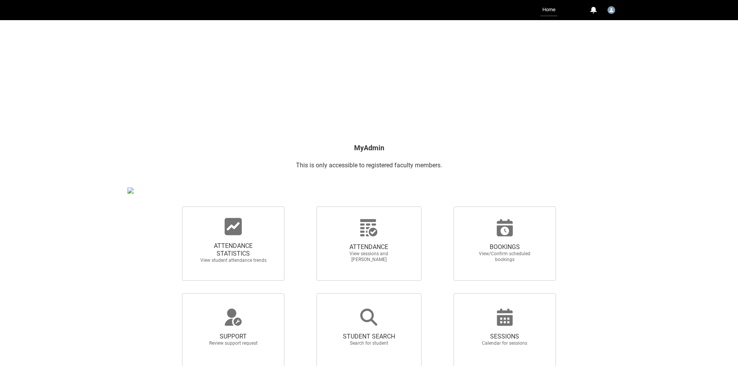
click at [166, 243] on div "ATTENDANCE STATISTICS View student attendance trends" at bounding box center [231, 243] width 137 height 87
click at [243, 239] on span "ATTENDANCE STATISTICS View student attendance trends" at bounding box center [233, 253] width 74 height 34
click at [169, 207] on input "ATTENDANCE STATISTICS View student attendance trends" at bounding box center [169, 206] width 0 height 0
radio input "true"
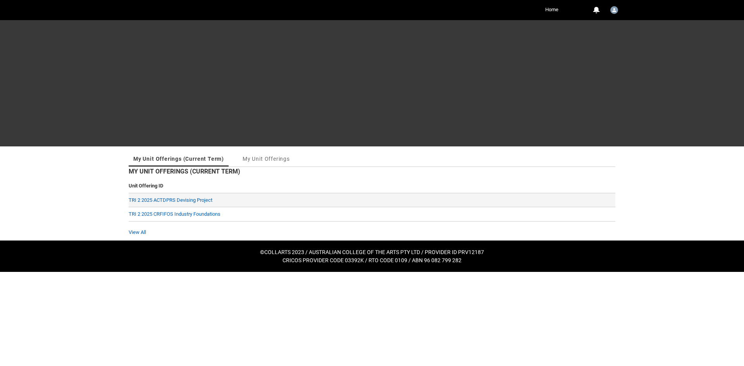
drag, startPoint x: 184, startPoint y: 204, endPoint x: 186, endPoint y: 199, distance: 5.3
click at [184, 204] on td "TRI 2 2025 ACTDPRS Devising Project" at bounding box center [372, 200] width 487 height 14
click at [186, 199] on link "TRI 2 2025 ACTDPRS Devising Project" at bounding box center [171, 200] width 84 height 6
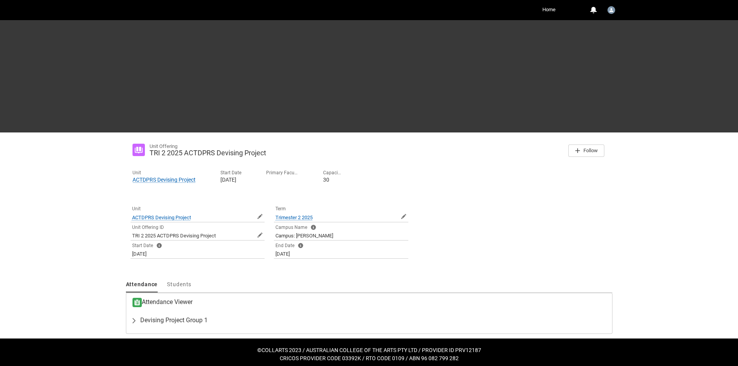
scroll to position [18, 0]
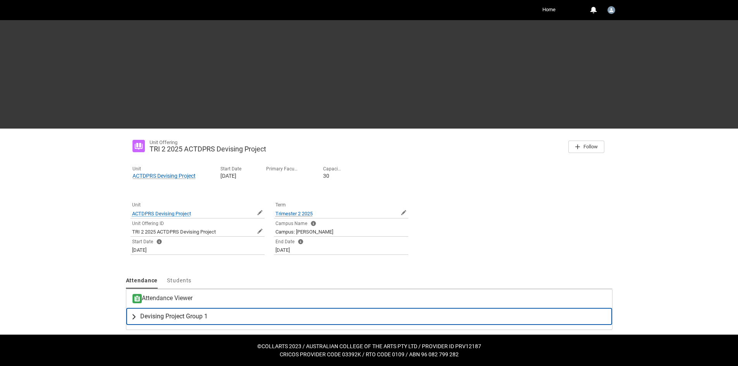
click at [162, 313] on span "Devising Project Group 1" at bounding box center [173, 317] width 67 height 8
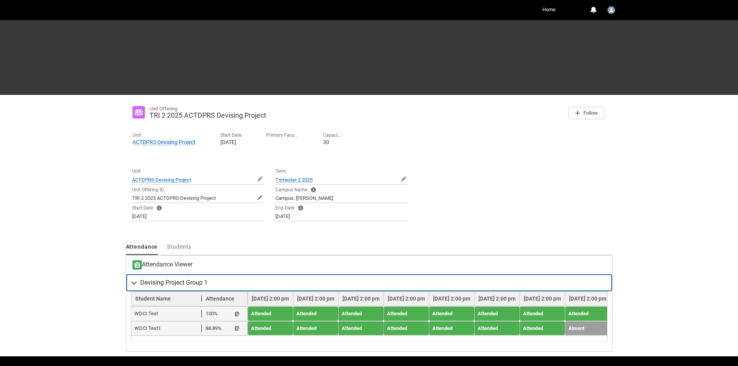
scroll to position [79, 0]
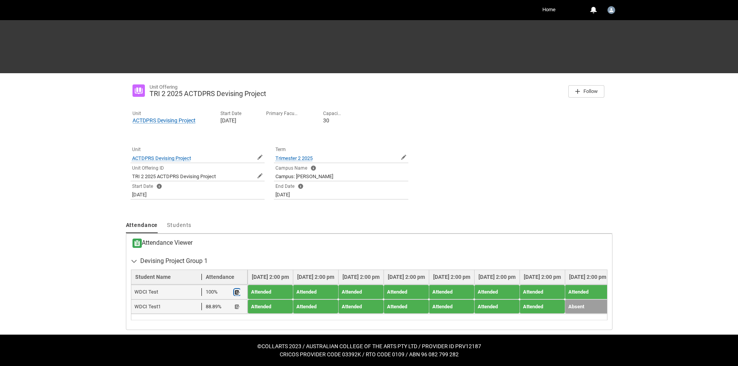
click at [235, 290] on lightning-primitive-icon "button" at bounding box center [237, 293] width 5 height 6
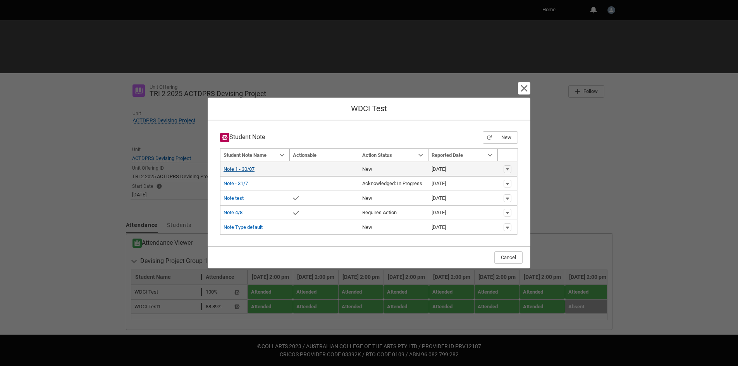
click at [240, 171] on link "Note 1 - 30/07" at bounding box center [239, 169] width 31 height 6
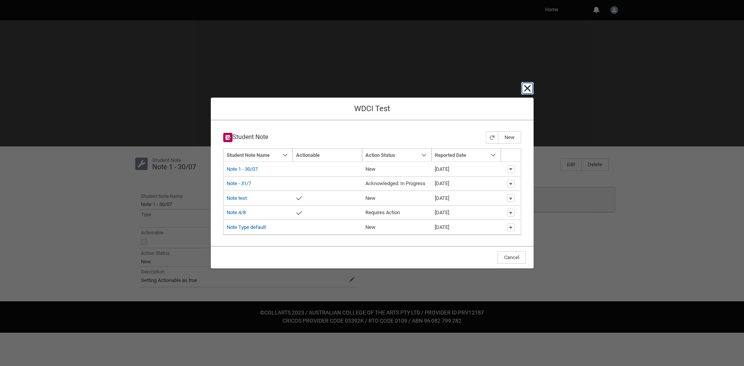
click at [529, 90] on lightning-primitive-icon "button" at bounding box center [527, 88] width 9 height 9
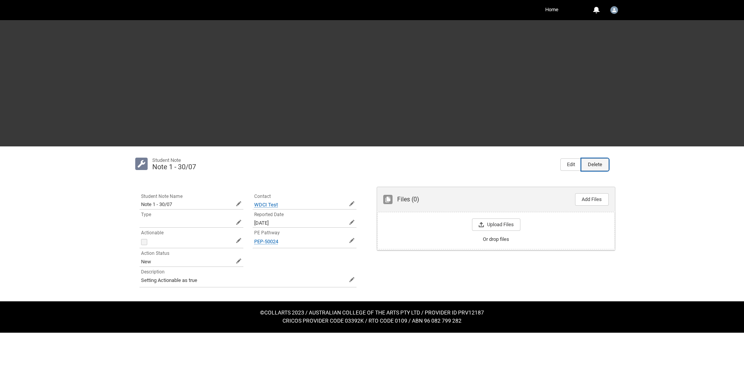
click at [593, 161] on button "Delete" at bounding box center [595, 165] width 28 height 12
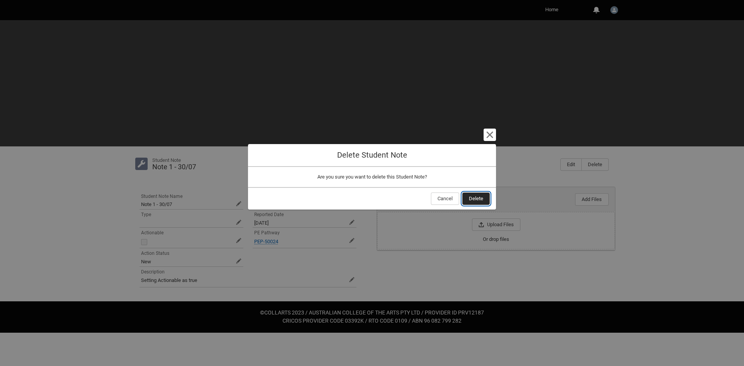
click at [482, 200] on span "Delete" at bounding box center [476, 199] width 14 height 12
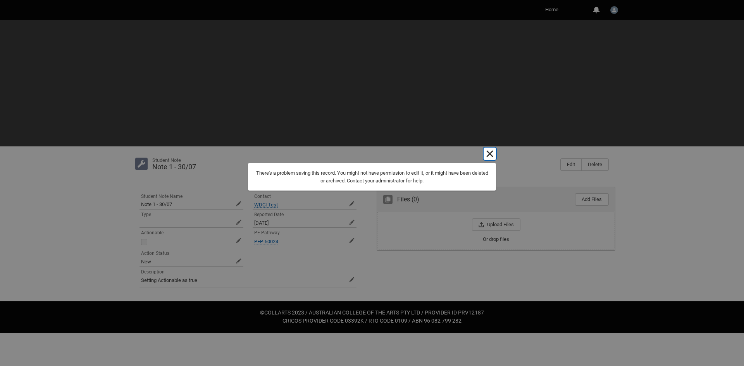
click at [492, 156] on lightning-primitive-icon "button" at bounding box center [489, 153] width 9 height 9
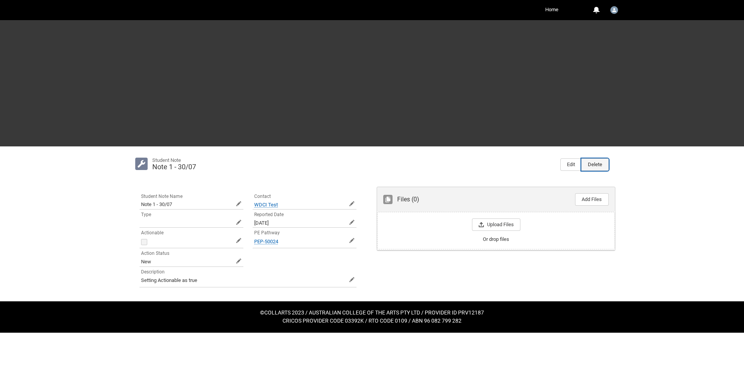
click at [606, 163] on button "Delete" at bounding box center [595, 165] width 28 height 12
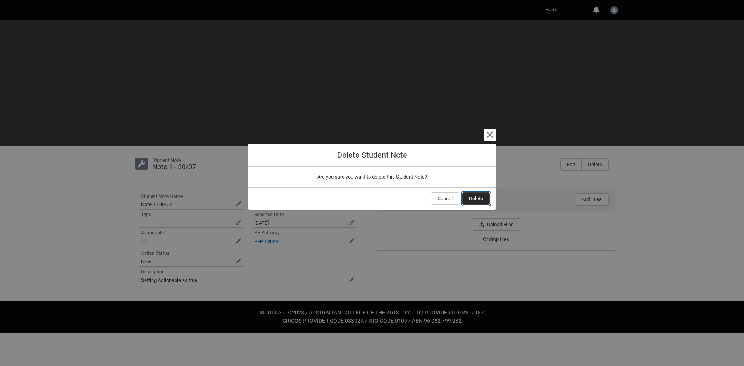
click at [471, 202] on span "Delete" at bounding box center [476, 199] width 14 height 12
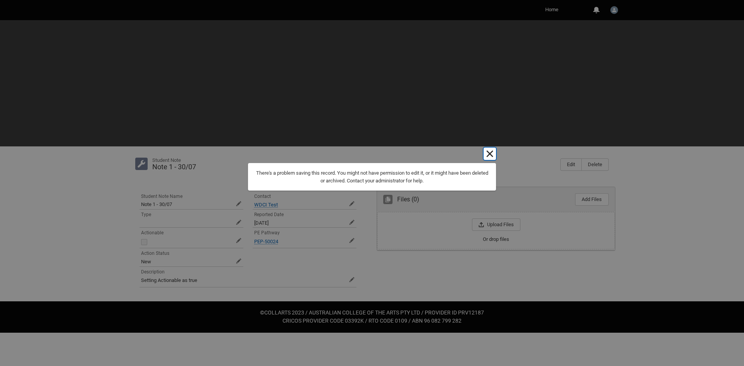
click at [490, 153] on lightning-primitive-icon "button" at bounding box center [489, 153] width 9 height 9
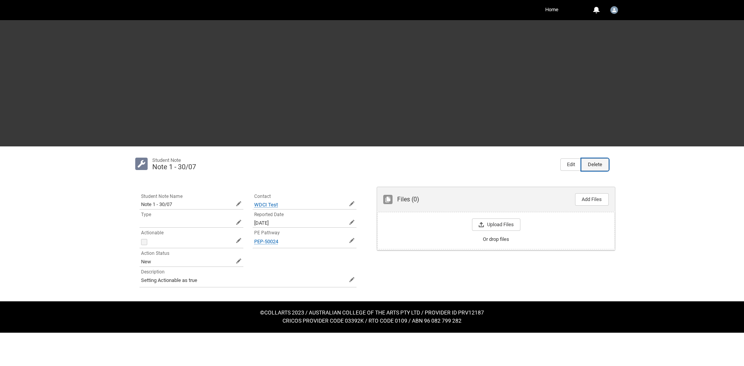
click at [595, 165] on button "Delete" at bounding box center [595, 165] width 28 height 12
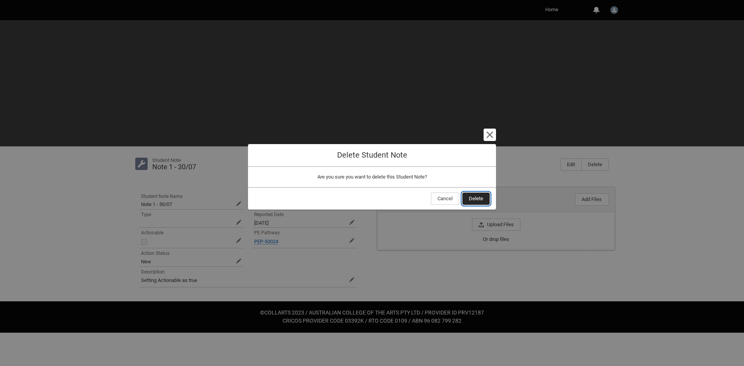
click at [486, 200] on button "Delete" at bounding box center [476, 199] width 28 height 12
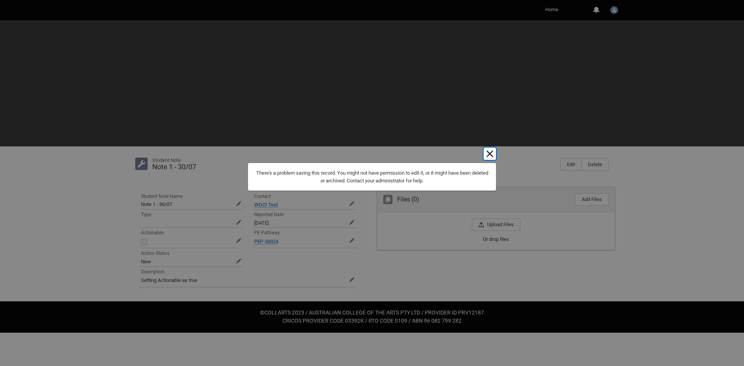
click at [490, 155] on lightning-primitive-icon "button" at bounding box center [489, 153] width 9 height 9
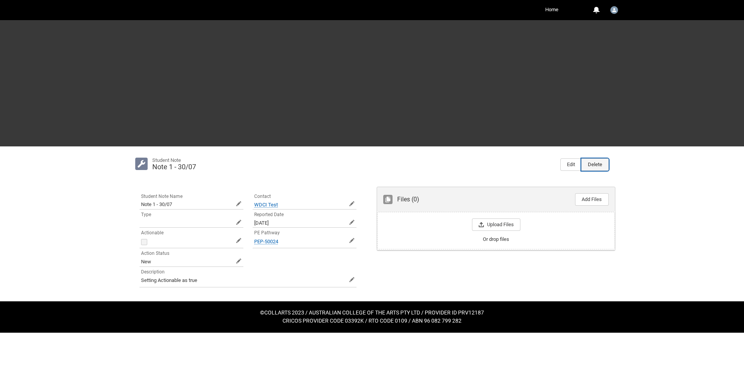
click at [592, 165] on button "Delete" at bounding box center [595, 165] width 28 height 12
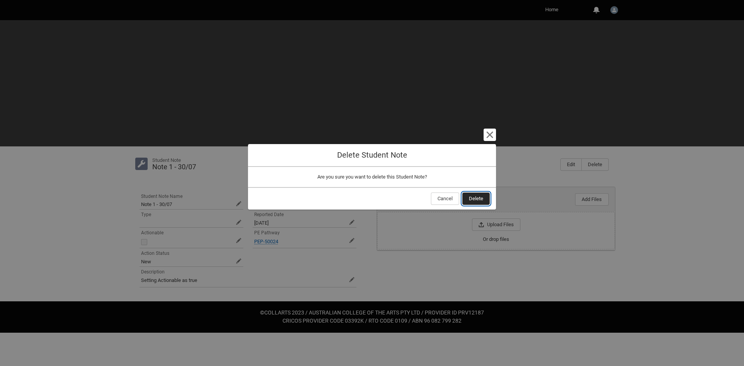
click at [475, 200] on span "Delete" at bounding box center [476, 199] width 14 height 12
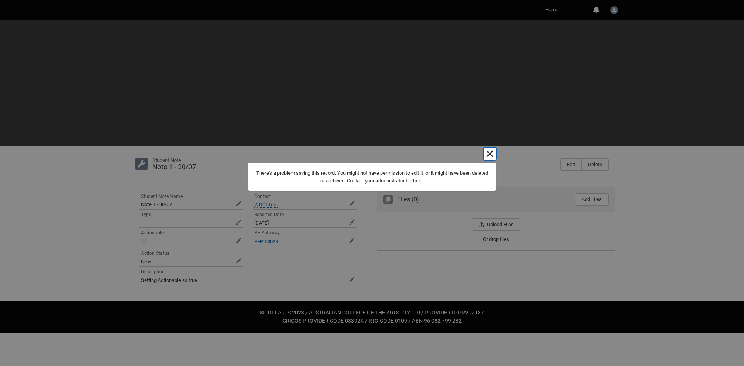
drag, startPoint x: 494, startPoint y: 151, endPoint x: 479, endPoint y: 145, distance: 16.1
click at [493, 151] on lightning-primitive-icon "button" at bounding box center [489, 153] width 9 height 9
